Goal: Task Accomplishment & Management: Use online tool/utility

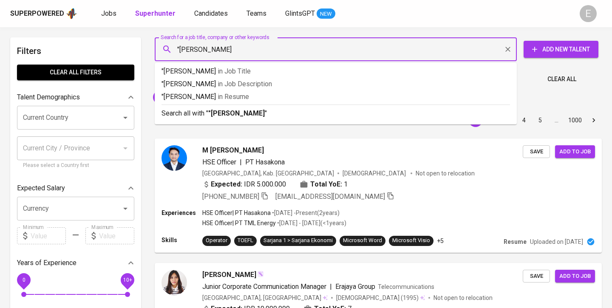
type input ""[PERSON_NAME]""
click at [241, 114] on b ""[PERSON_NAME]"" at bounding box center [237, 113] width 59 height 8
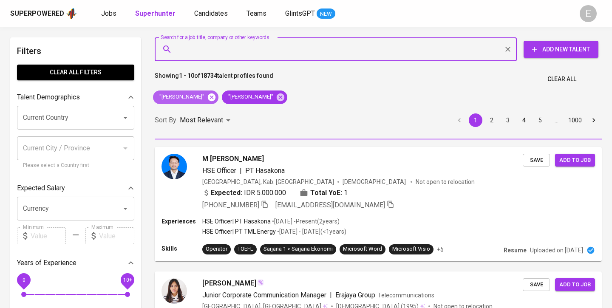
click at [208, 96] on icon at bounding box center [212, 97] width 8 height 8
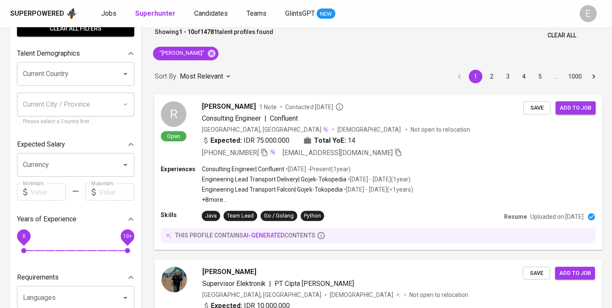
scroll to position [118, 0]
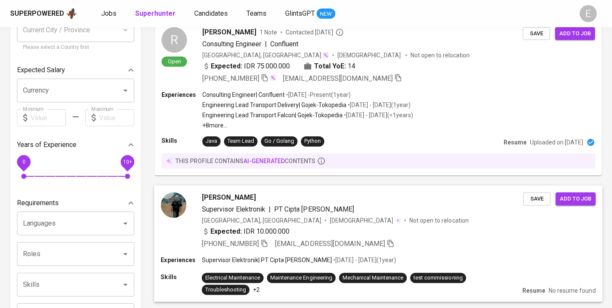
click at [267, 242] on icon "button" at bounding box center [264, 243] width 6 height 7
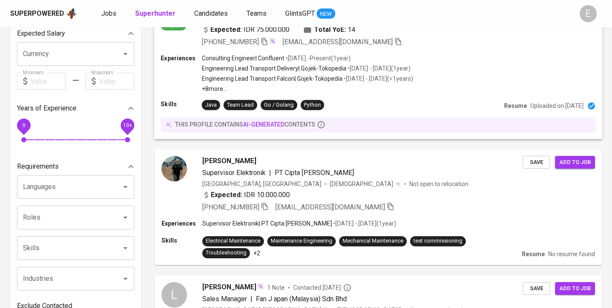
scroll to position [0, 0]
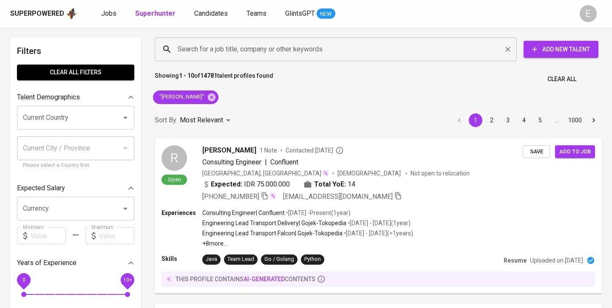
click at [248, 51] on input "Search for a job title, company or other keywords" at bounding box center [337, 49] width 325 height 16
paste input "[EMAIL_ADDRESS][DOMAIN_NAME]"
type input "[EMAIL_ADDRESS][DOMAIN_NAME]"
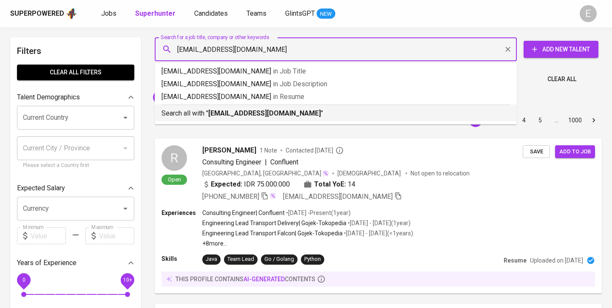
click at [219, 114] on b "[EMAIL_ADDRESS][DOMAIN_NAME]" at bounding box center [264, 113] width 113 height 8
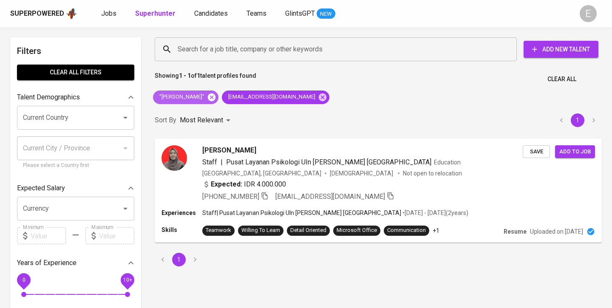
click at [207, 95] on icon at bounding box center [211, 97] width 9 height 9
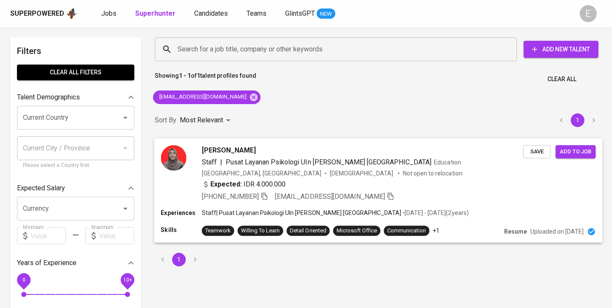
click at [263, 190] on div "Expected: IDR 4.000.000" at bounding box center [362, 185] width 321 height 12
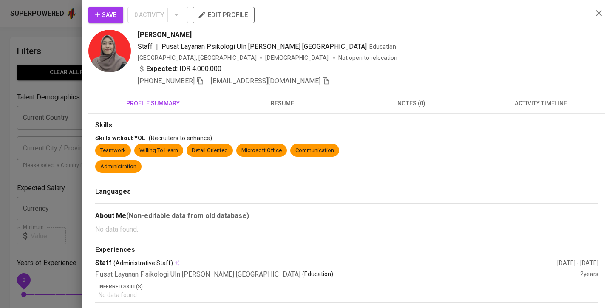
click at [197, 81] on icon "button" at bounding box center [200, 81] width 8 height 8
